Goal: Purchase product/service

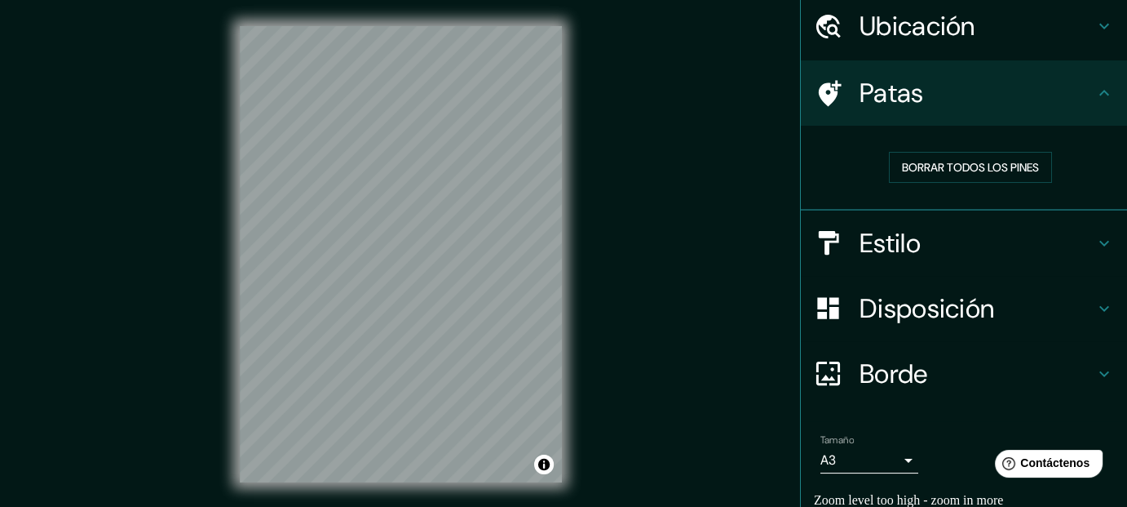
scroll to position [125, 0]
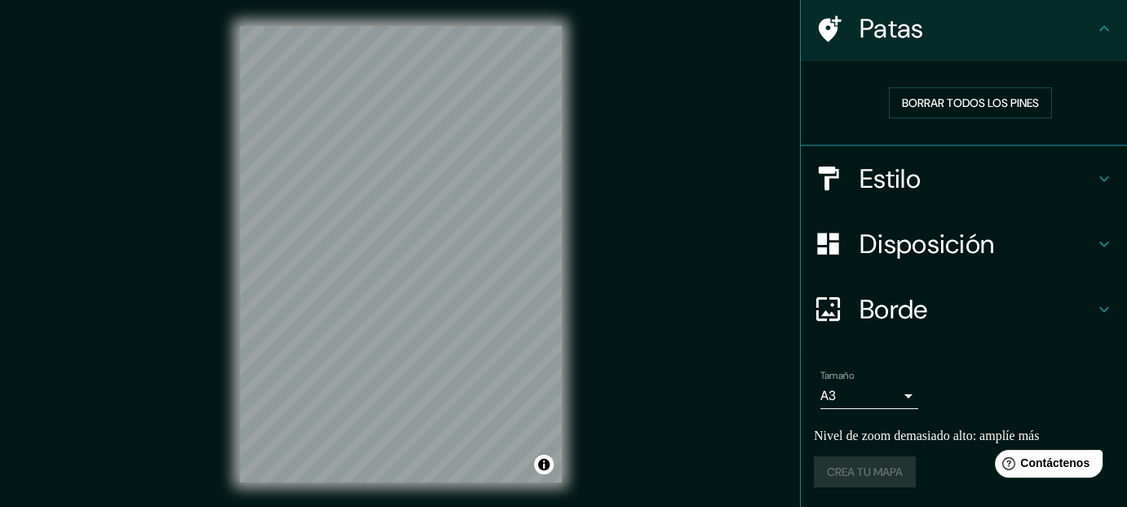
click at [886, 383] on body "Mappin Ubicación [PERSON_NAME], [GEOGRAPHIC_DATA], [GEOGRAPHIC_DATA] Patas Borr…" at bounding box center [563, 253] width 1127 height 507
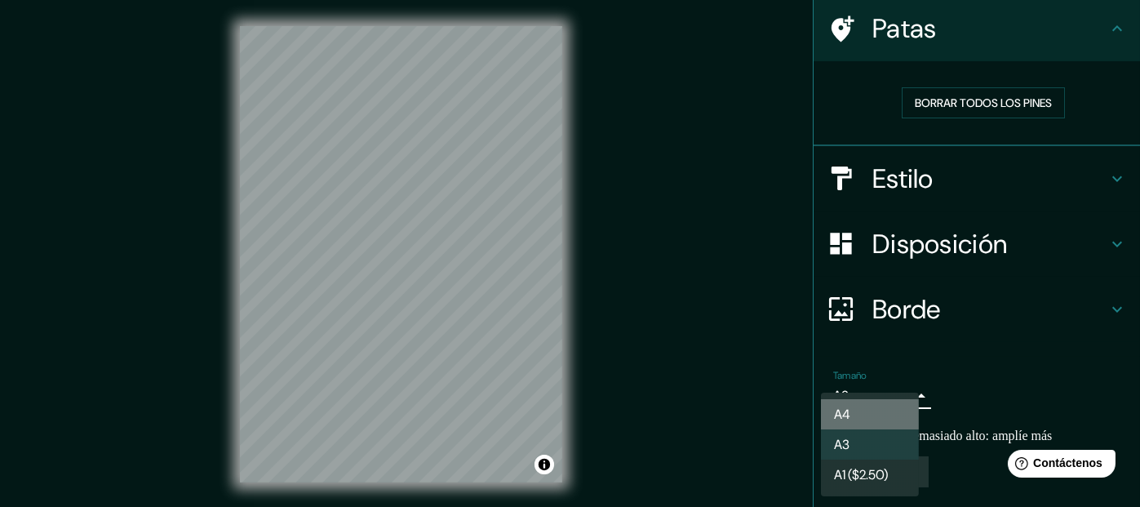
click at [872, 410] on li "A4" at bounding box center [870, 414] width 98 height 30
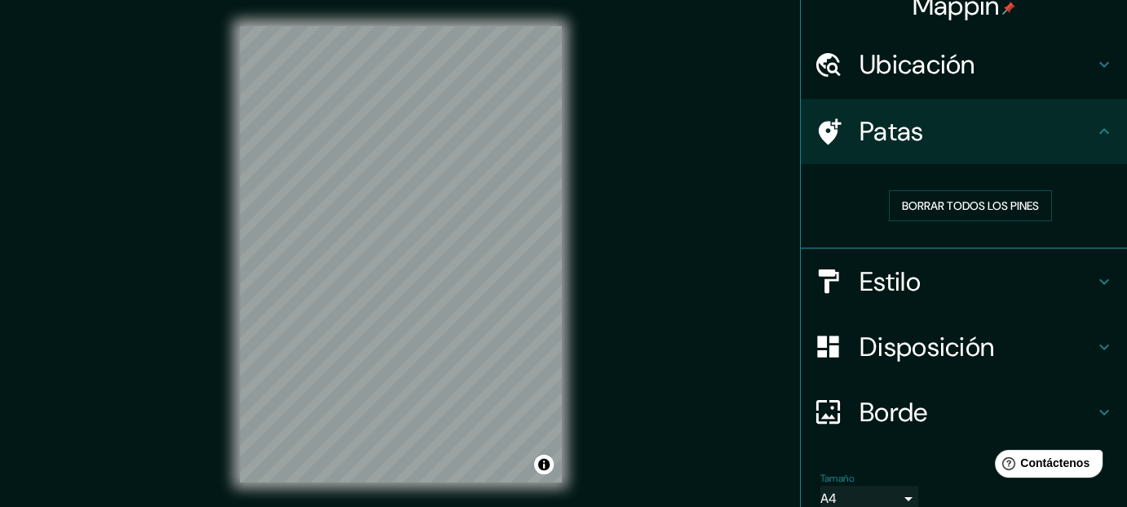
scroll to position [0, 0]
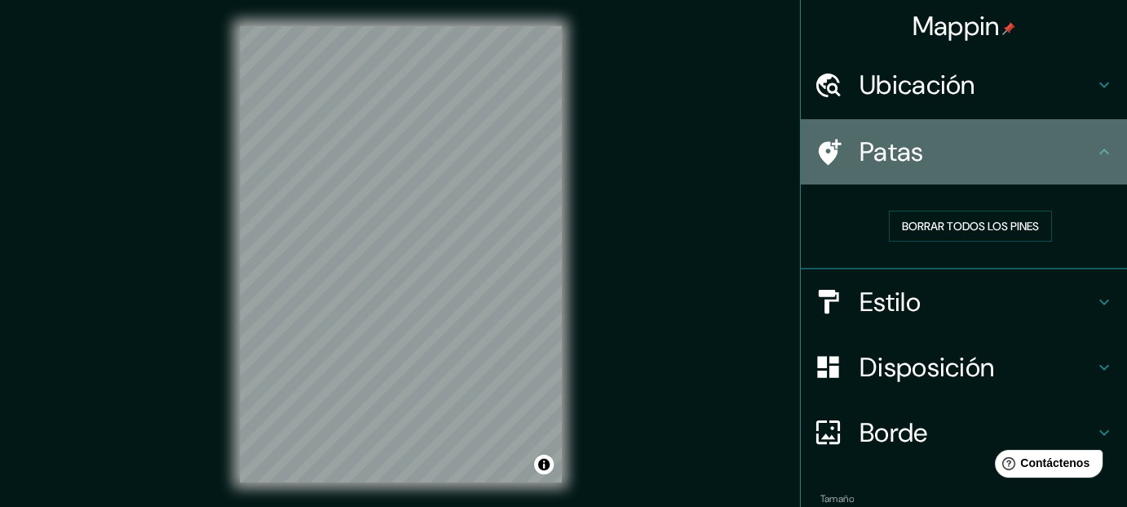
click at [990, 149] on h4 "Patas" at bounding box center [977, 151] width 235 height 33
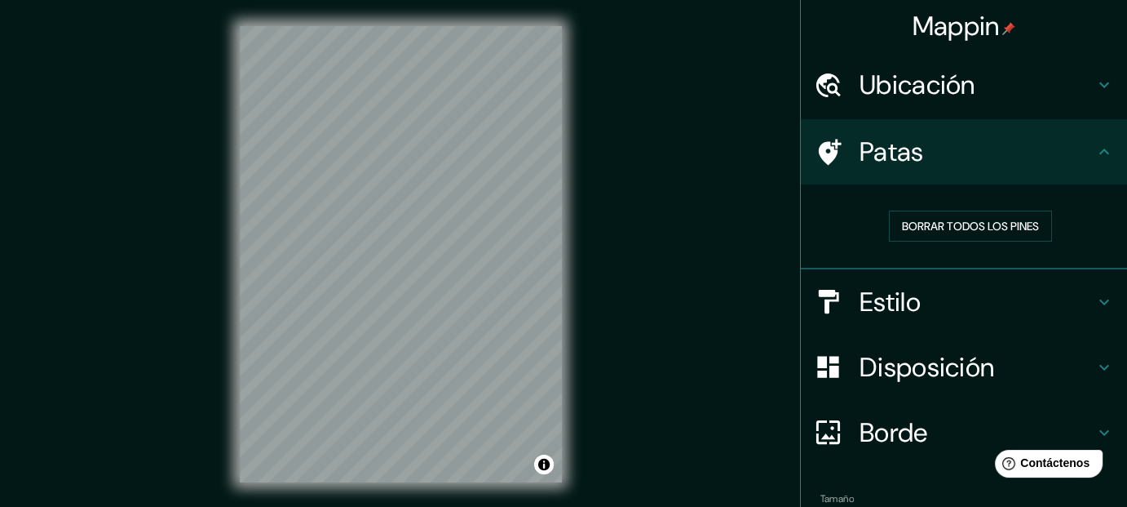
click at [1100, 152] on icon at bounding box center [1105, 151] width 10 height 6
click at [1096, 292] on icon at bounding box center [1105, 302] width 20 height 20
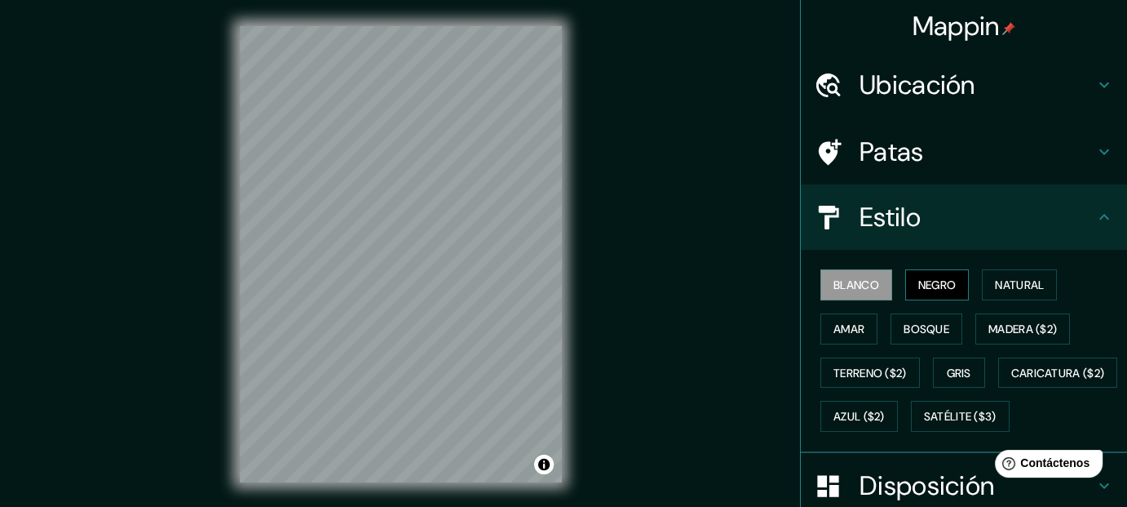
click at [924, 281] on font "Negro" at bounding box center [938, 284] width 38 height 15
click at [990, 270] on button "Natural" at bounding box center [1019, 284] width 75 height 31
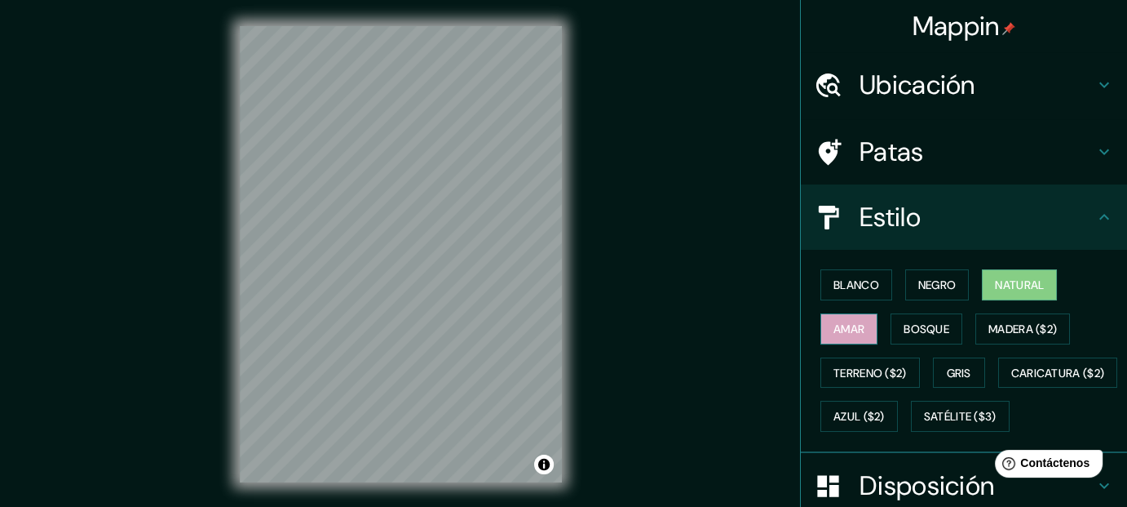
click at [821, 338] on button "Amar" at bounding box center [849, 328] width 57 height 31
click at [908, 325] on font "Bosque" at bounding box center [927, 328] width 46 height 15
